Goal: Answer question/provide support

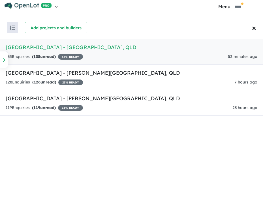
click at [112, 52] on link "[GEOGRAPHIC_DATA] - [GEOGRAPHIC_DATA] , [GEOGRAPHIC_DATA] 135 Enquir ies ( 135 …" at bounding box center [131, 52] width 263 height 26
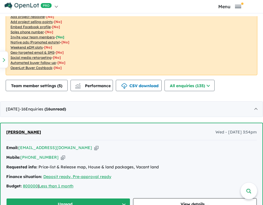
scroll to position [255, 0]
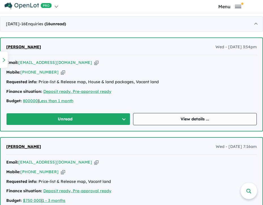
click at [169, 121] on link "View details ..." at bounding box center [195, 119] width 124 height 12
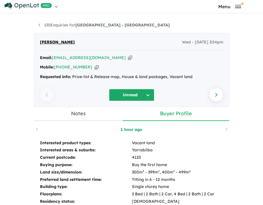
click at [128, 57] on icon "button" at bounding box center [130, 58] width 4 height 6
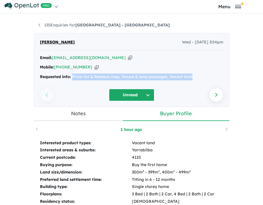
drag, startPoint x: 193, startPoint y: 77, endPoint x: 70, endPoint y: 78, distance: 122.7
click at [70, 78] on div "Requested info: Price-list & Release map, House & land packages, Vacant land" at bounding box center [132, 76] width 184 height 7
copy div "Price-list & Release map, House & land packages, Vacant land"
